Goal: Task Accomplishment & Management: Manage account settings

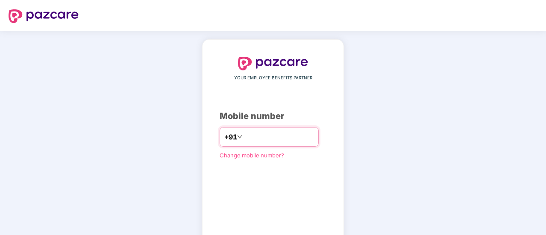
drag, startPoint x: 0, startPoint y: 0, endPoint x: 261, endPoint y: 138, distance: 295.1
click at [261, 138] on input "number" at bounding box center [279, 137] width 70 height 14
type input "**********"
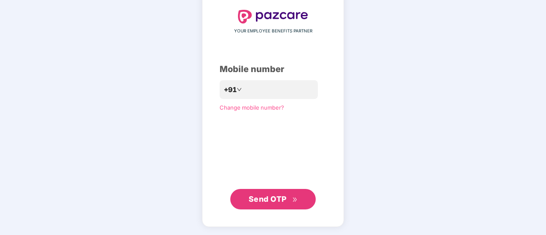
scroll to position [47, 0]
click at [279, 200] on span "Send OTP" at bounding box center [268, 199] width 38 height 9
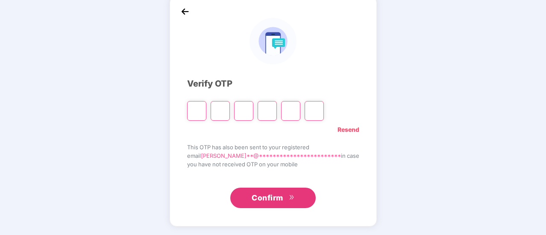
scroll to position [43, 0]
type input "*"
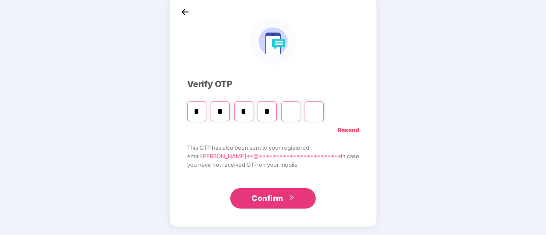
type input "*"
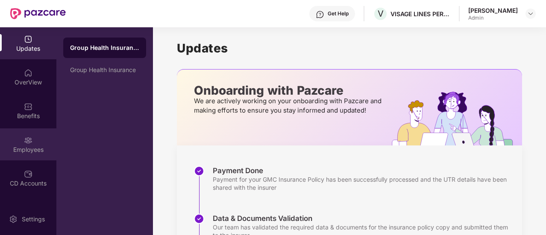
click at [15, 147] on div "Employees" at bounding box center [28, 150] width 56 height 9
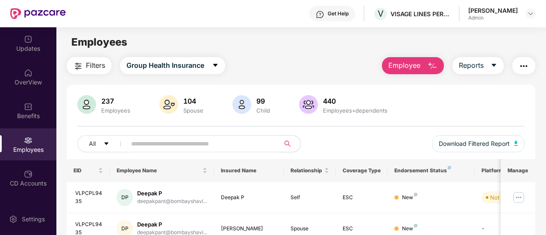
click at [166, 144] on input "text" at bounding box center [199, 144] width 137 height 13
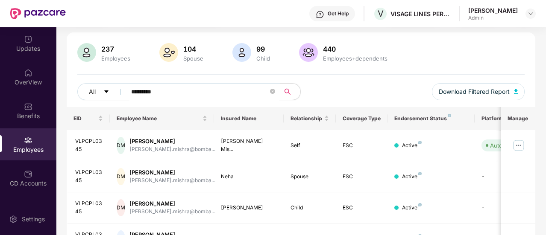
scroll to position [54, 0]
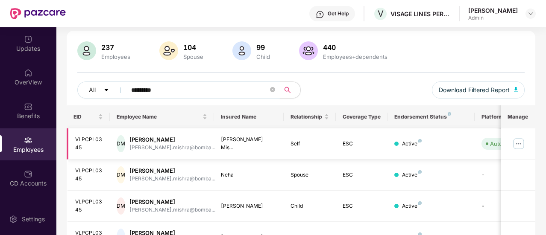
type input "*********"
click at [180, 138] on div "[PERSON_NAME]" at bounding box center [172, 140] width 86 height 8
click at [520, 141] on img at bounding box center [519, 144] width 14 height 14
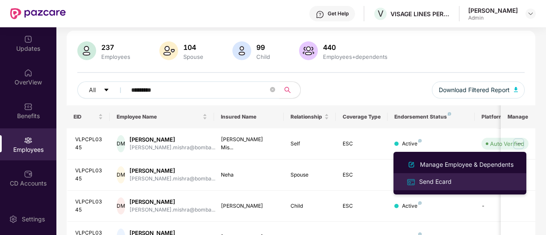
click at [445, 187] on div "Send Ecard" at bounding box center [460, 182] width 111 height 10
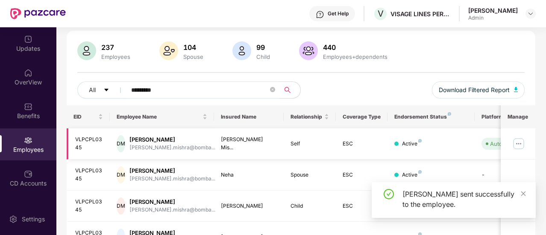
click at [523, 140] on img at bounding box center [519, 144] width 14 height 14
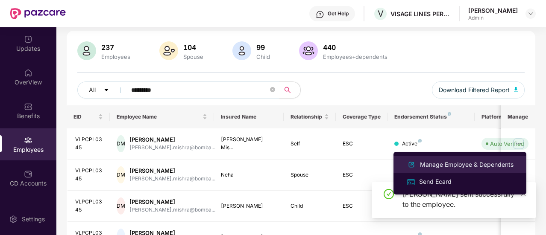
click at [462, 163] on div "Manage Employee & Dependents" at bounding box center [466, 164] width 97 height 9
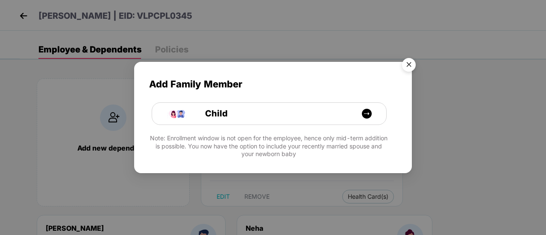
click at [411, 68] on img "Close" at bounding box center [409, 66] width 24 height 24
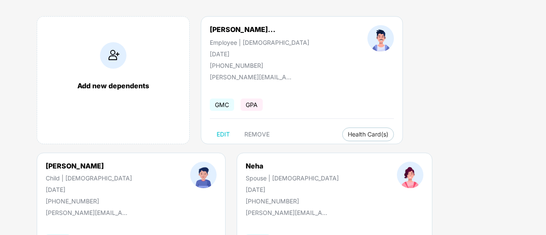
scroll to position [47, 0]
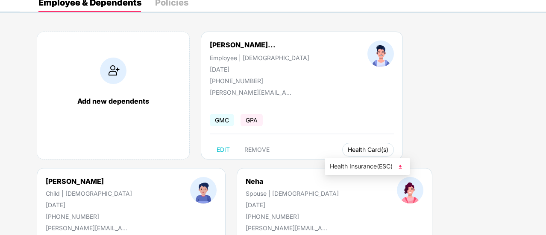
click at [343, 146] on button "Health Card(s)" at bounding box center [368, 150] width 52 height 14
click at [402, 168] on img at bounding box center [400, 167] width 9 height 9
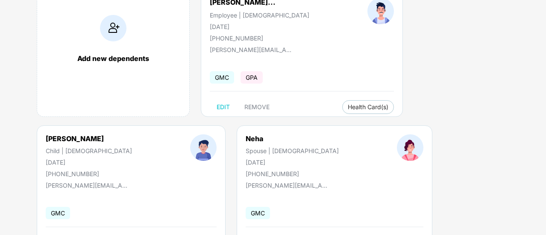
scroll to position [89, 0]
click at [237, 180] on div "Neha Spouse | [DEMOGRAPHIC_DATA] [DATE] [PHONE_NUMBER] [PERSON_NAME][EMAIL_ADDR…" at bounding box center [335, 190] width 196 height 128
